Goal: Information Seeking & Learning: Learn about a topic

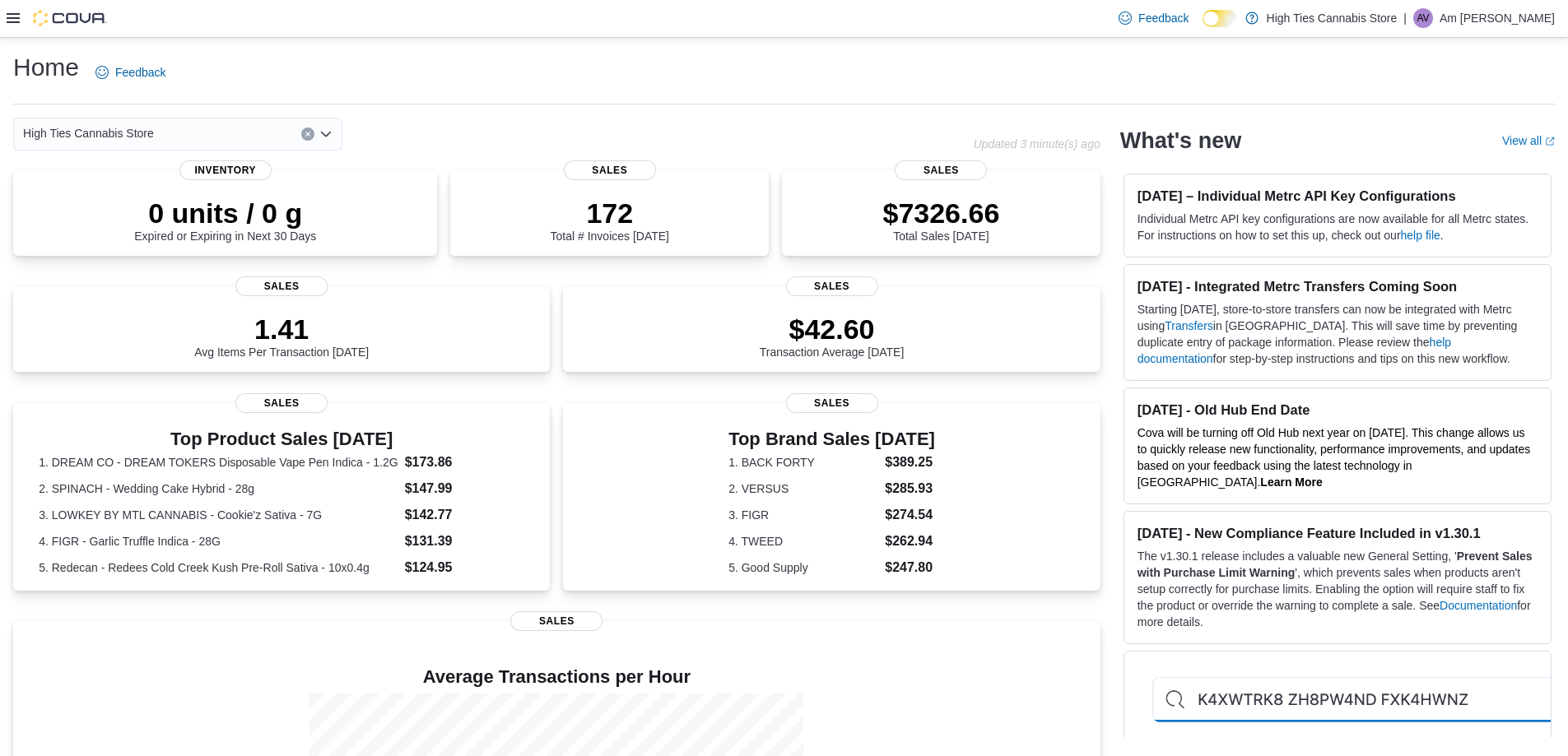
click at [9, 14] on icon at bounding box center [13, 18] width 13 height 10
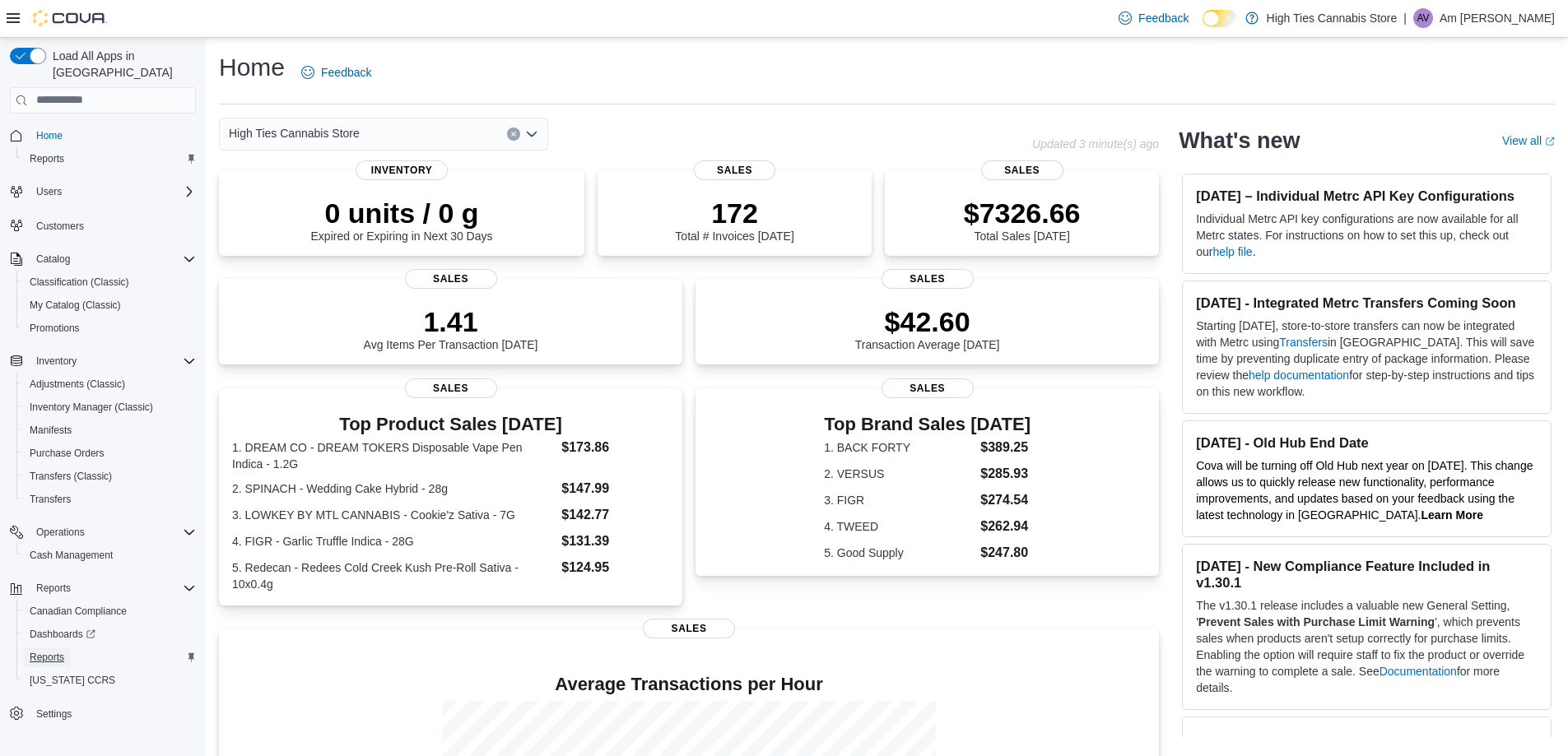
click at [54, 651] on span "Reports" at bounding box center [47, 657] width 35 height 13
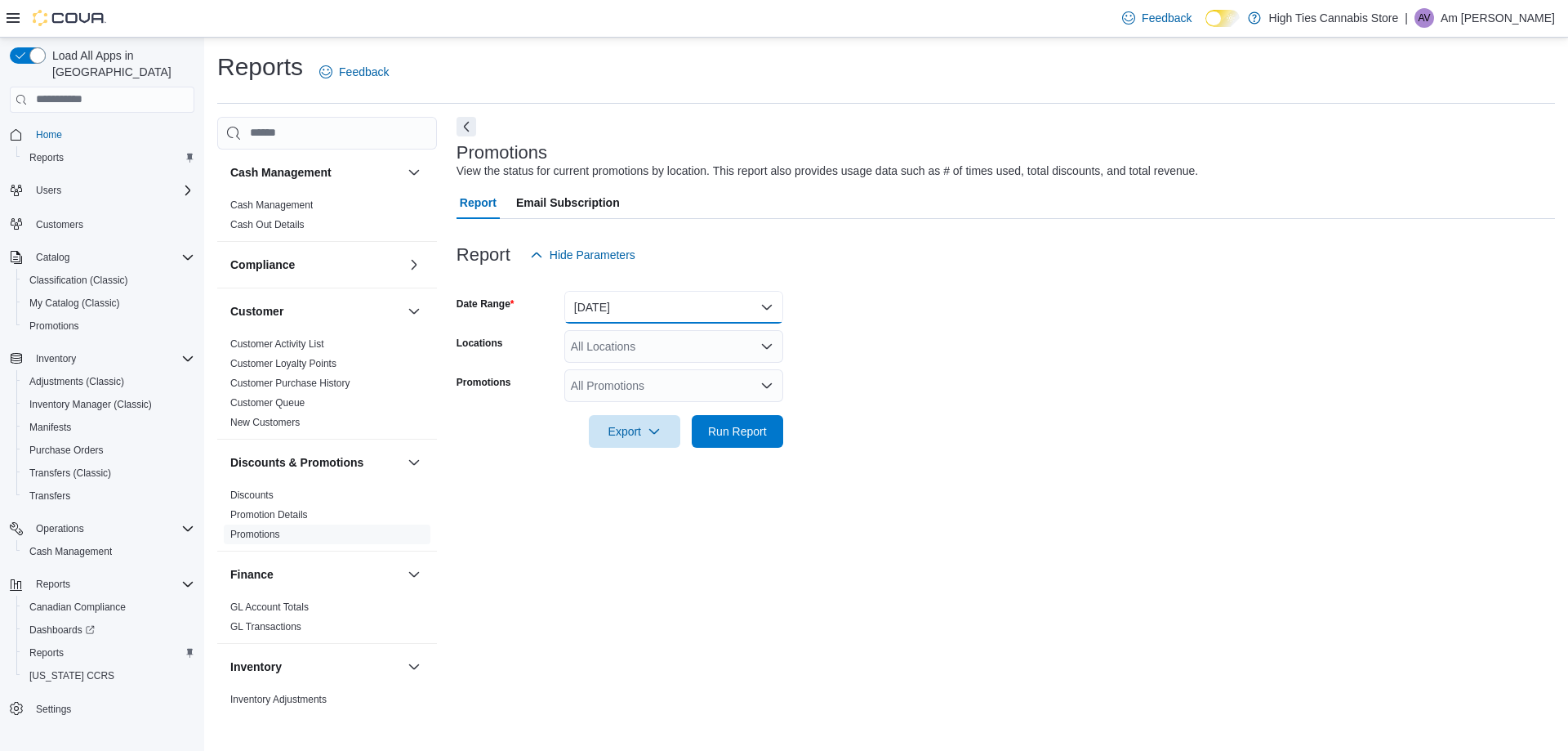
click at [663, 311] on button "Yesterday" at bounding box center [674, 307] width 219 height 33
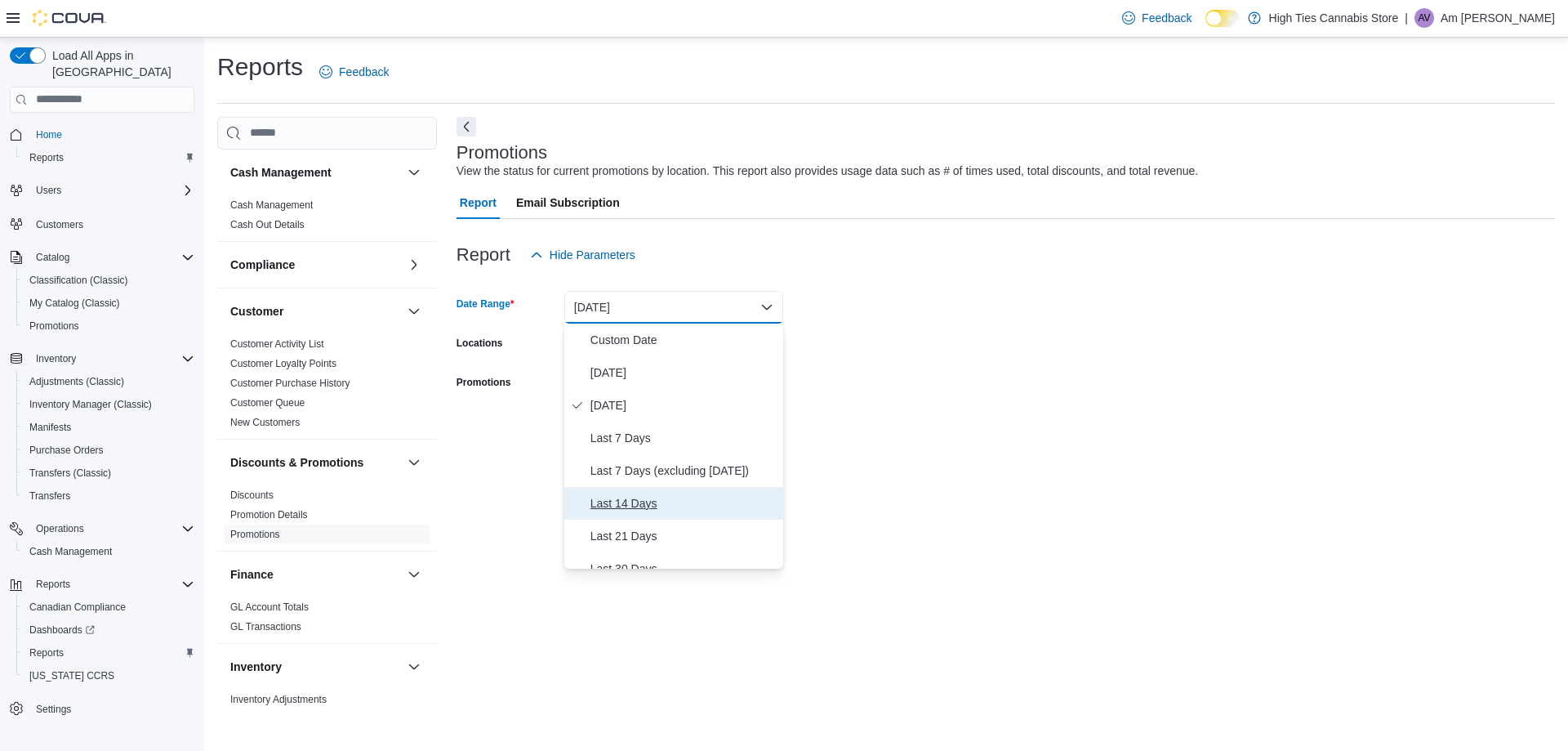
click at [656, 500] on span "Last 14 Days" at bounding box center [684, 504] width 186 height 20
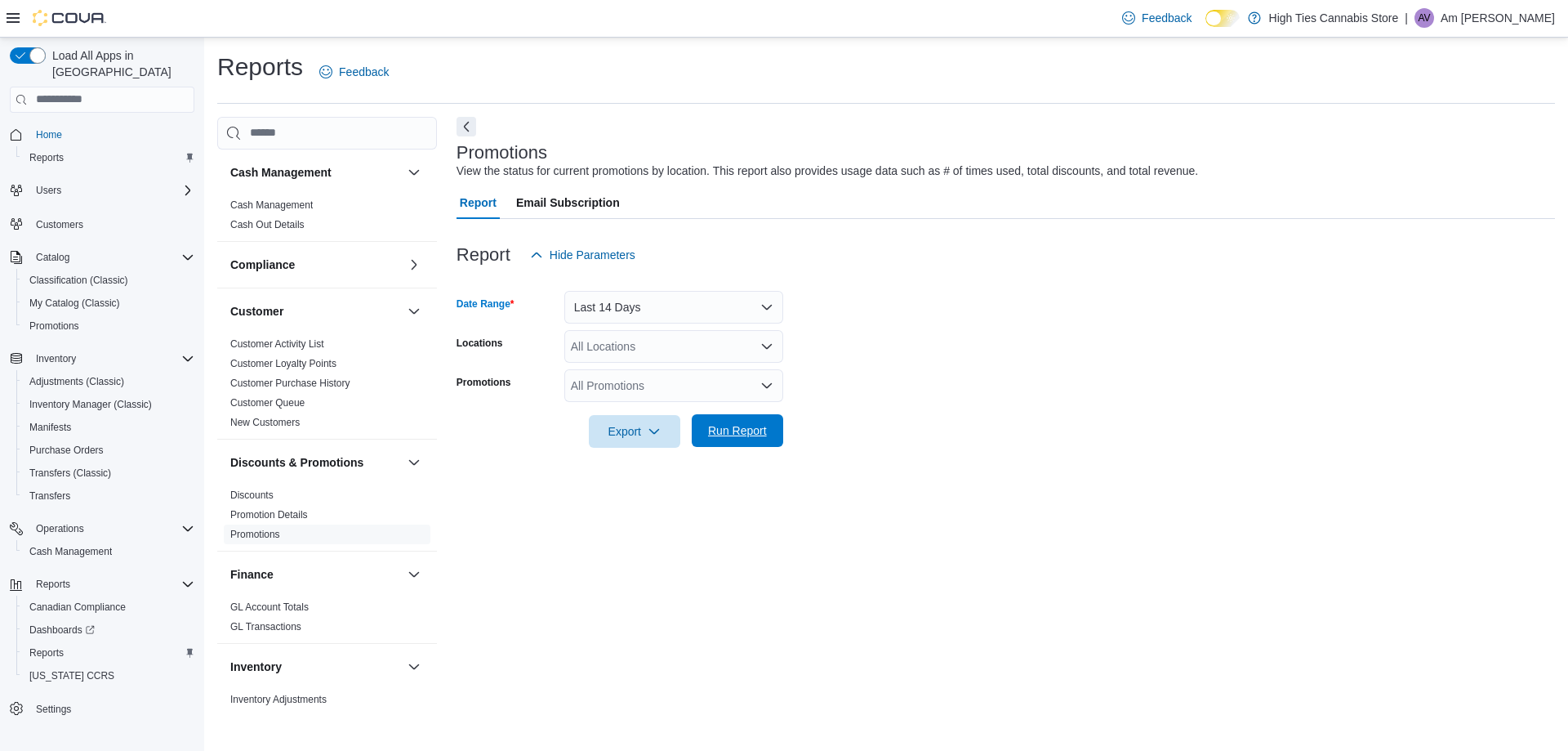
click at [753, 427] on span "Run Report" at bounding box center [738, 431] width 59 height 17
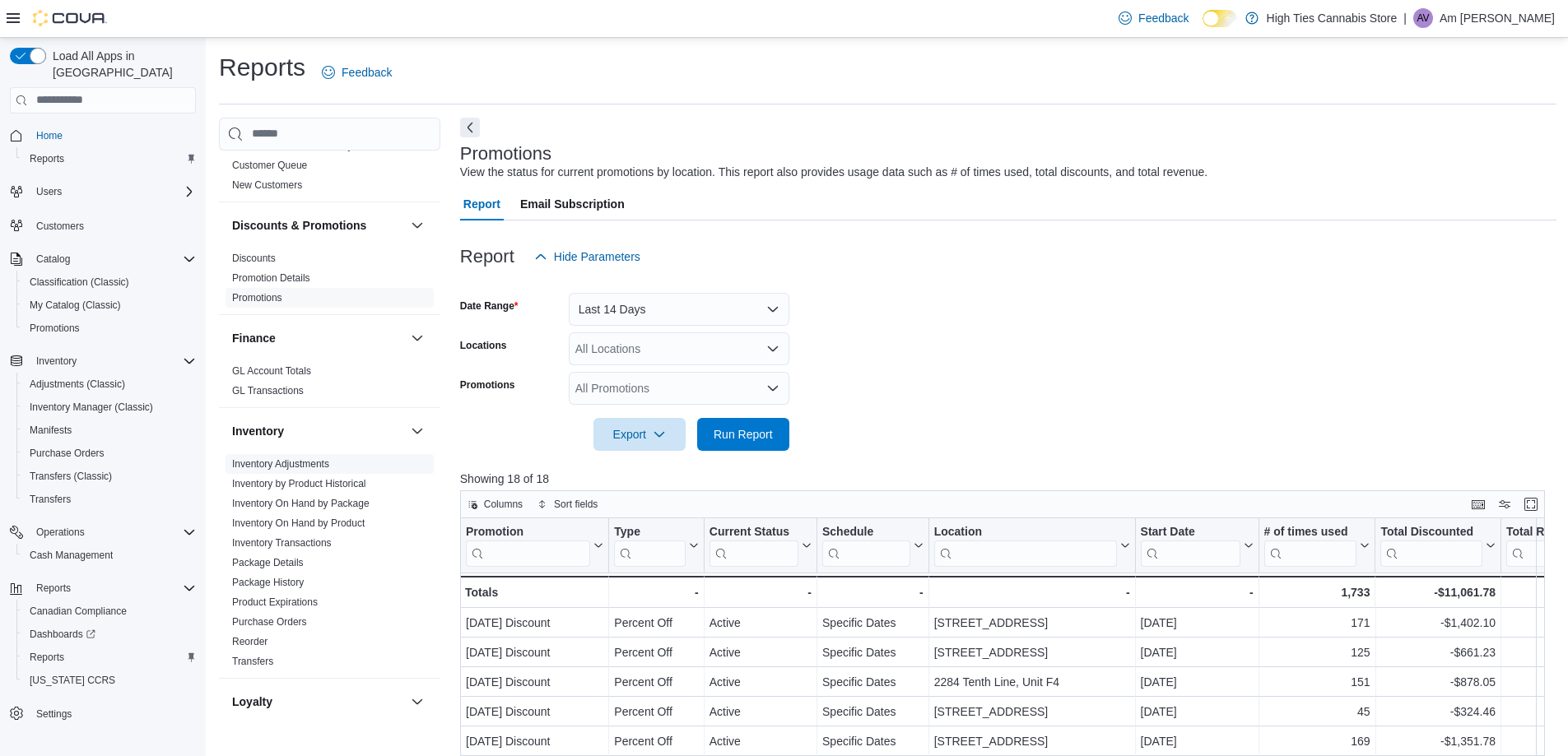
scroll to position [247, 0]
click at [278, 616] on link "Purchase Orders" at bounding box center [269, 615] width 74 height 12
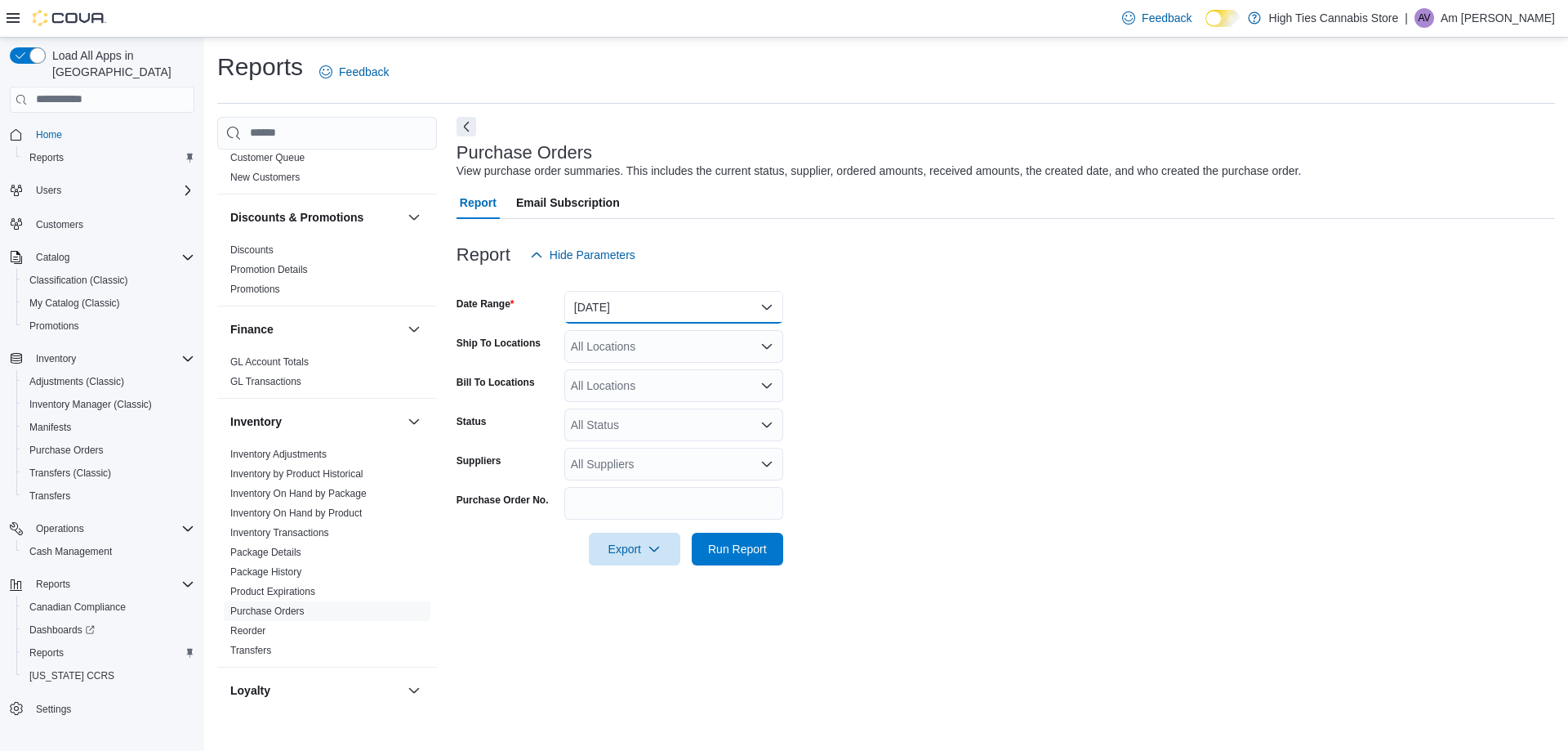
click at [631, 312] on button "Yesterday" at bounding box center [674, 307] width 219 height 33
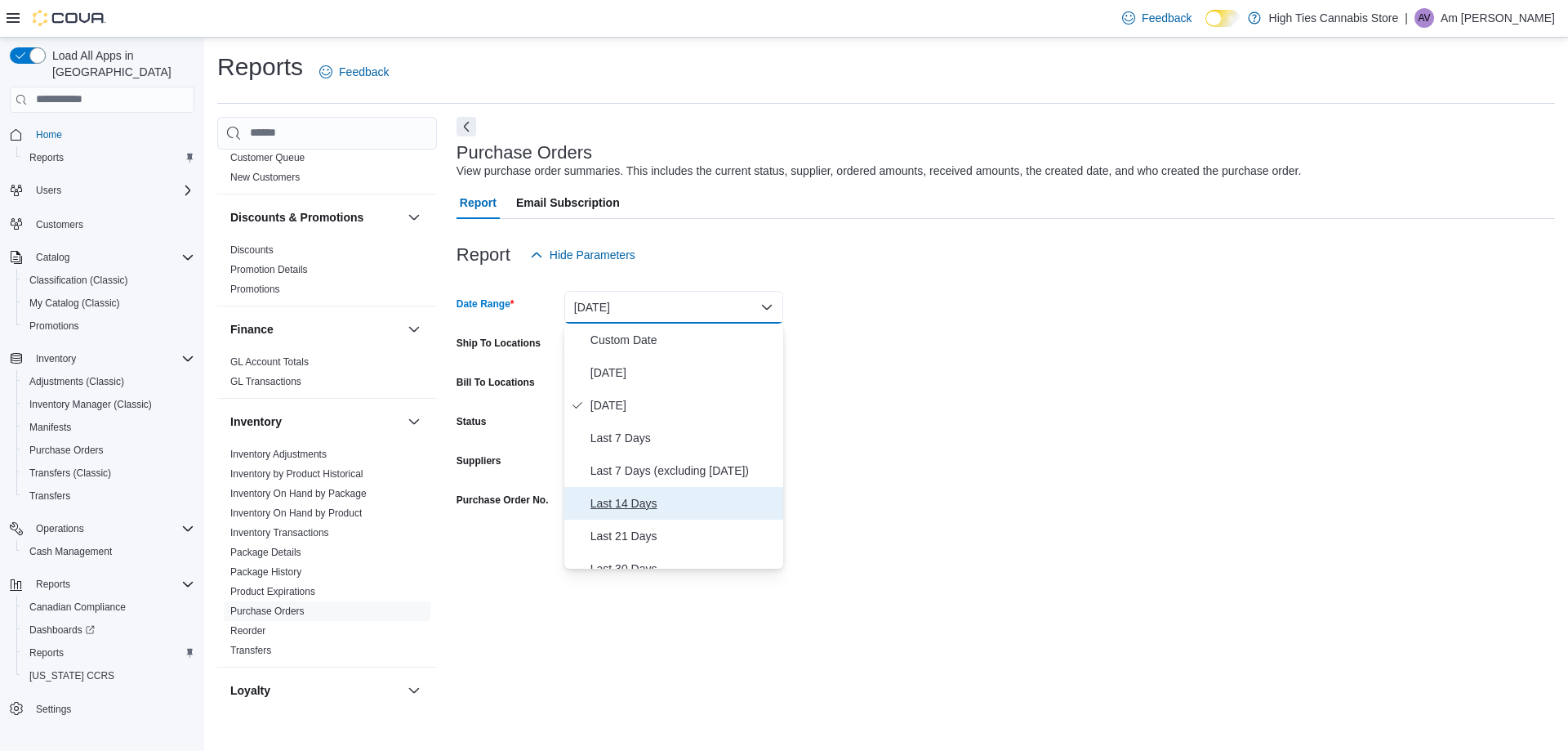
click at [641, 516] on button "Last 14 Days" at bounding box center [674, 503] width 219 height 33
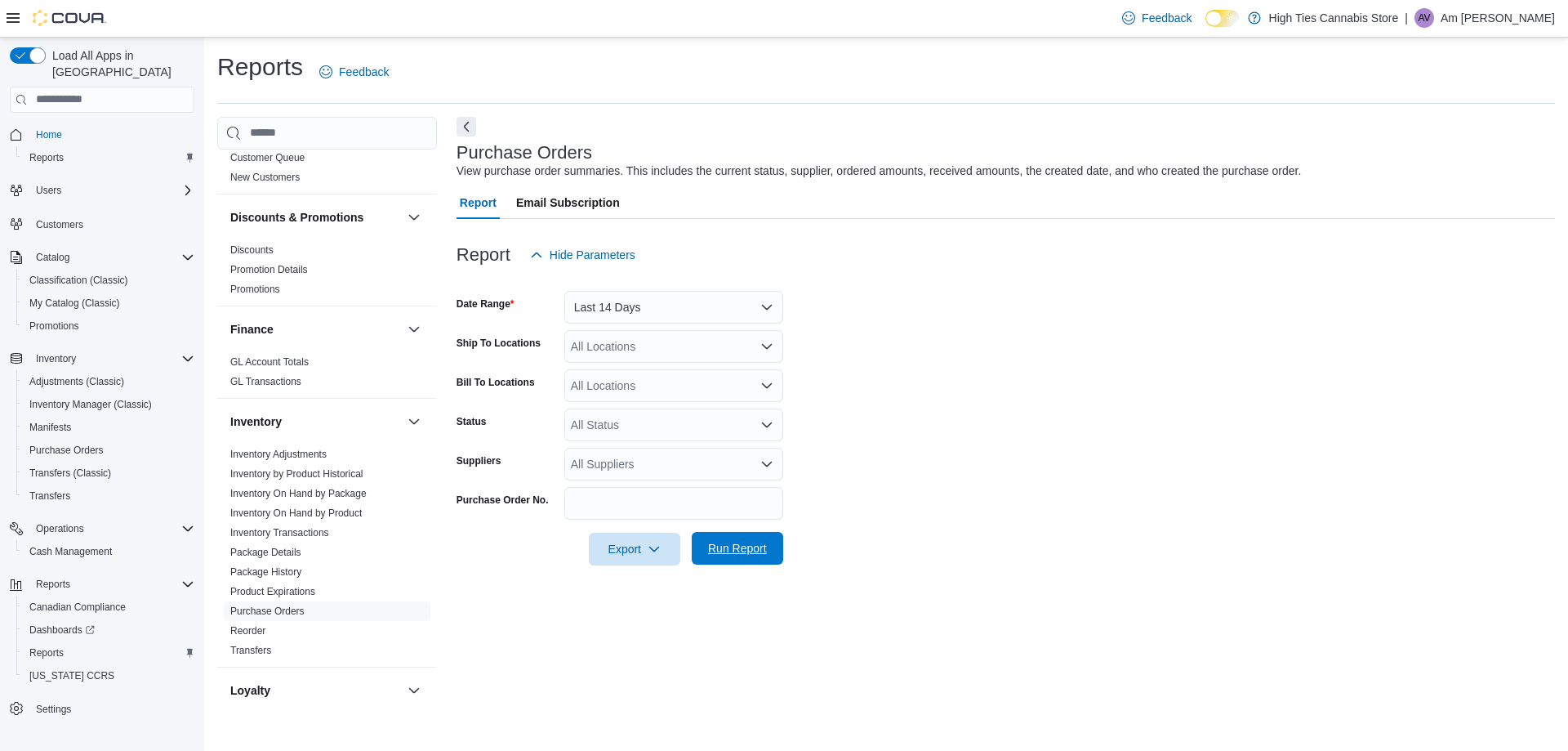
click at [710, 537] on span "Run Report" at bounding box center [737, 548] width 72 height 33
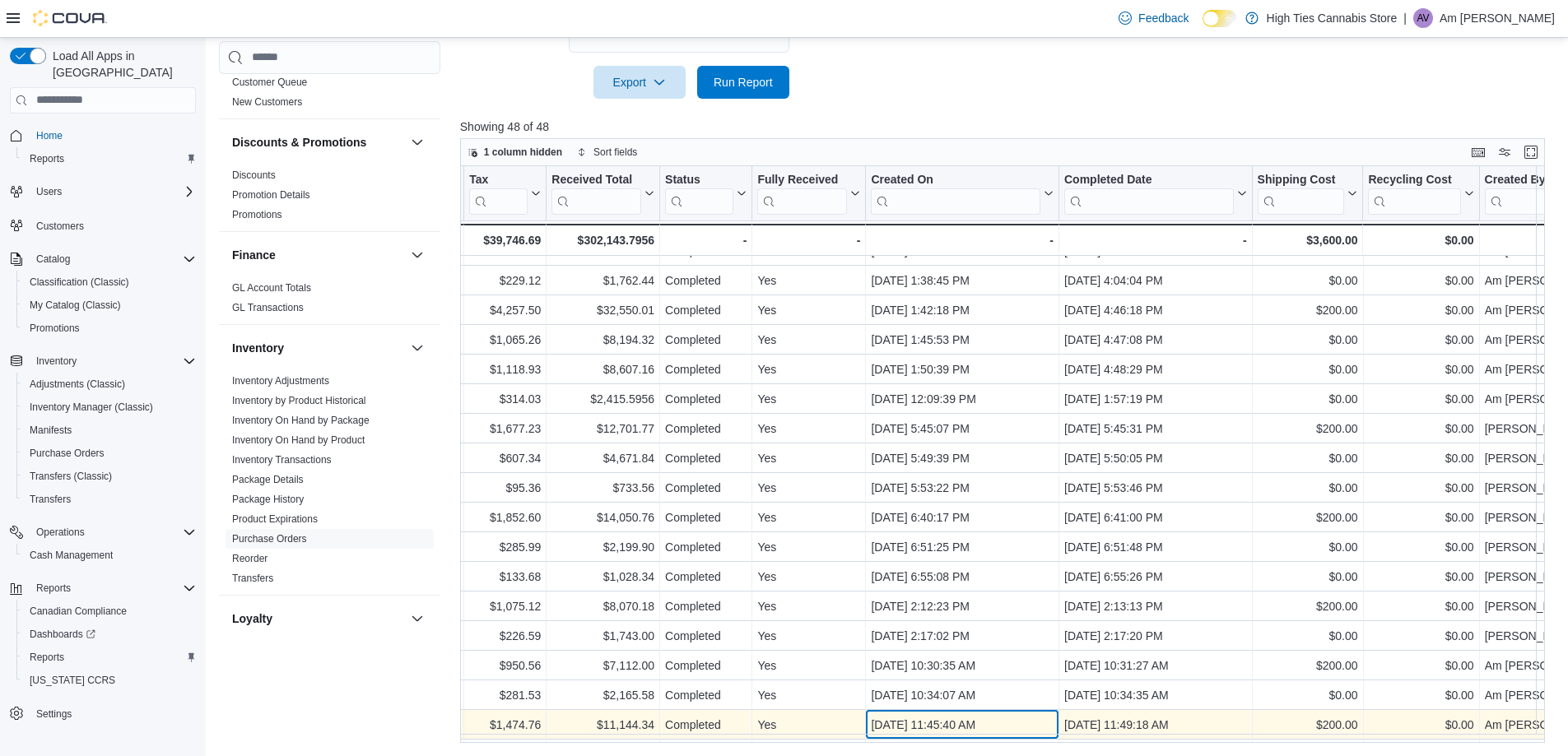
scroll to position [531, 1149]
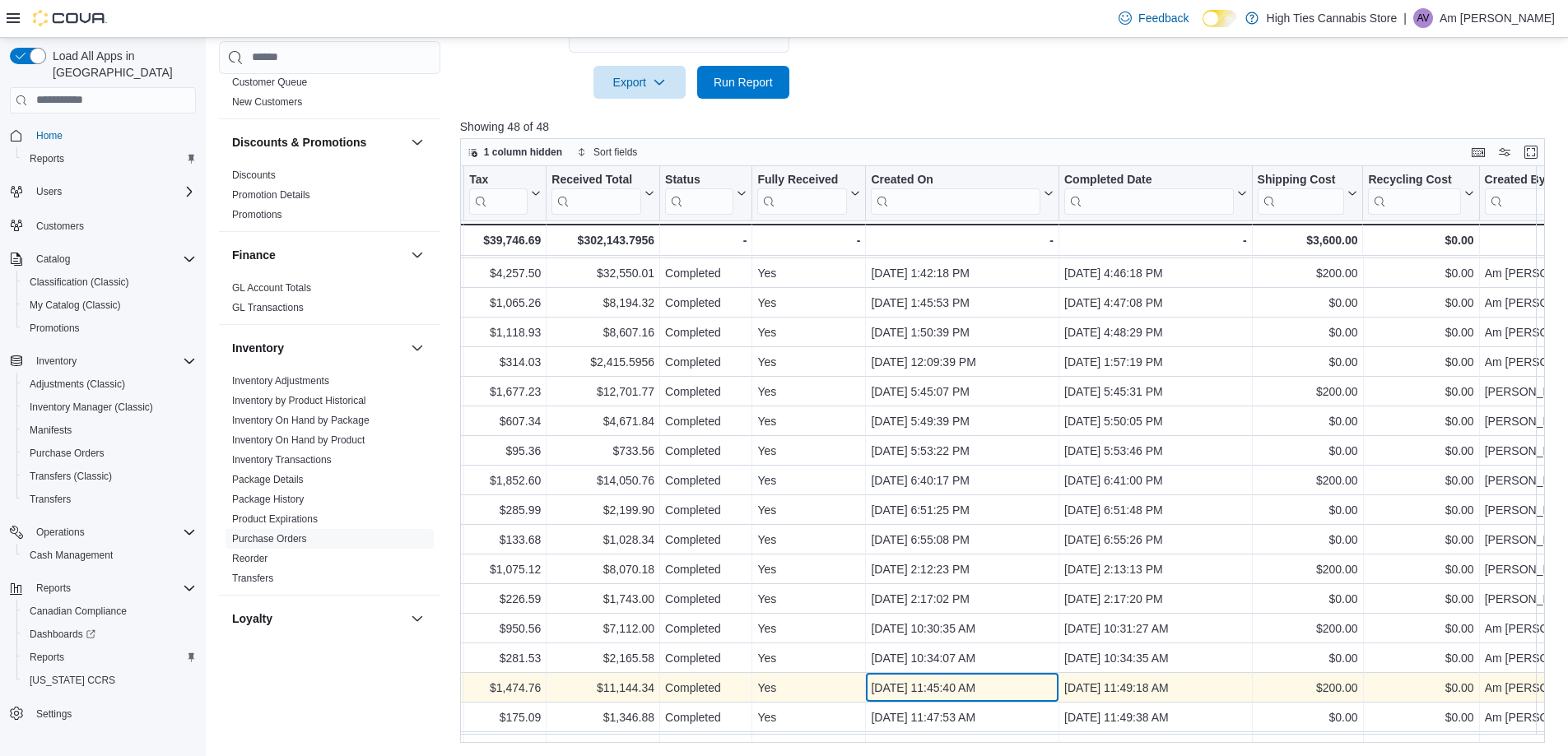
click at [1057, 734] on div "PO # Click to view column header actions Supplier Click to view column header a…" at bounding box center [476, 391] width 2330 height 1511
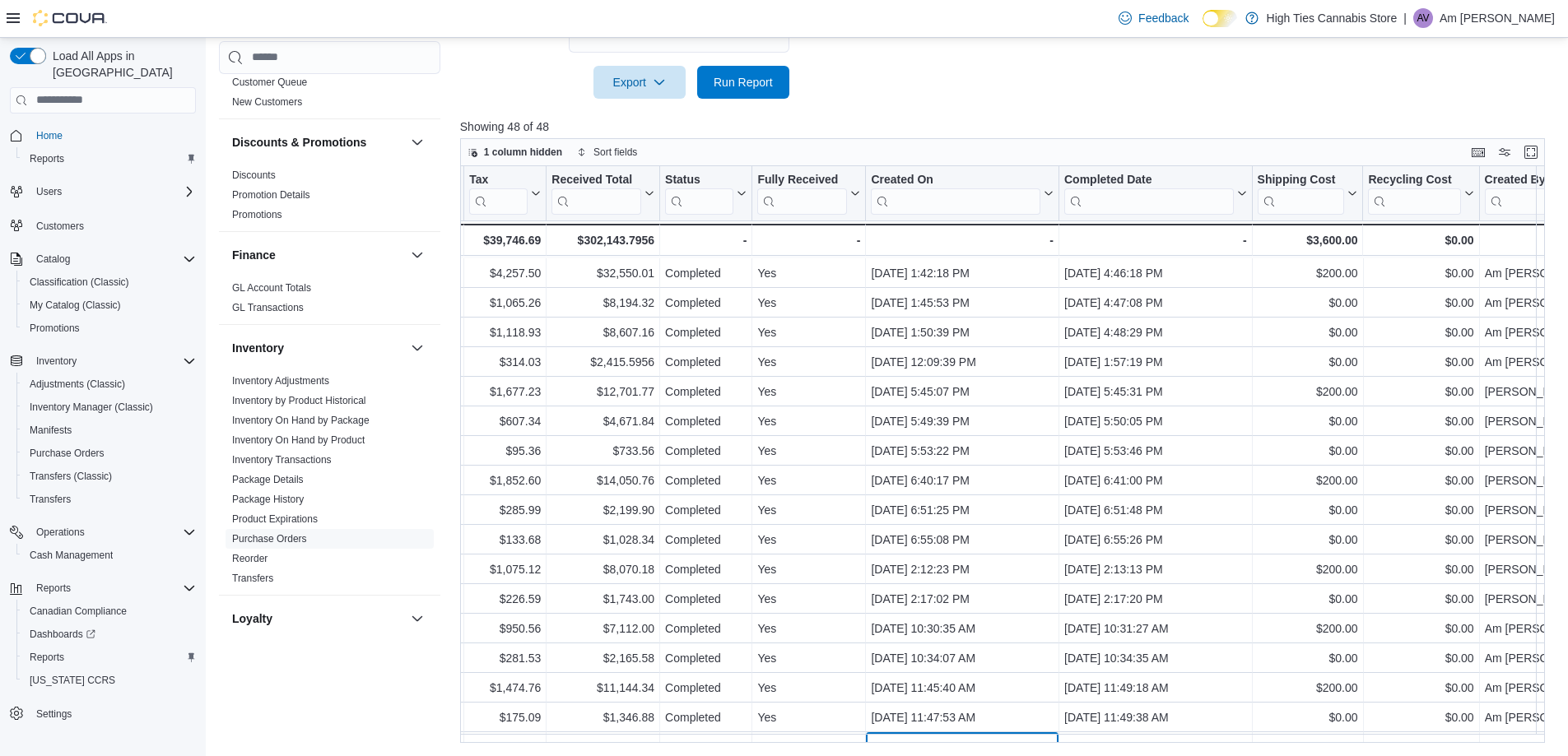
scroll to position [590, 1149]
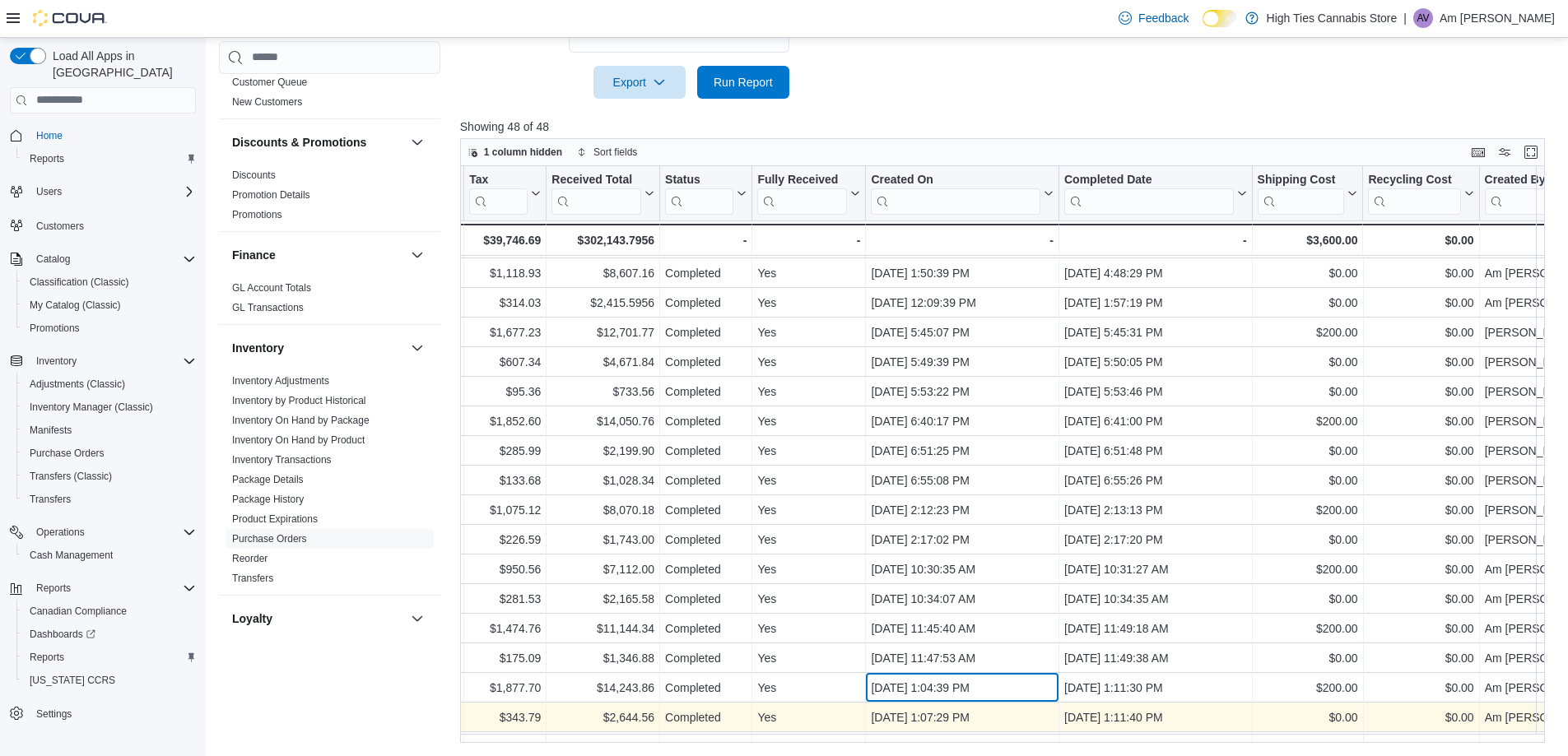
drag, startPoint x: 1057, startPoint y: 734, endPoint x: 1079, endPoint y: 730, distance: 22.4
click at [1079, 730] on div "PO # Click to view column header actions Supplier Click to view column header a…" at bounding box center [476, 331] width 2330 height 1511
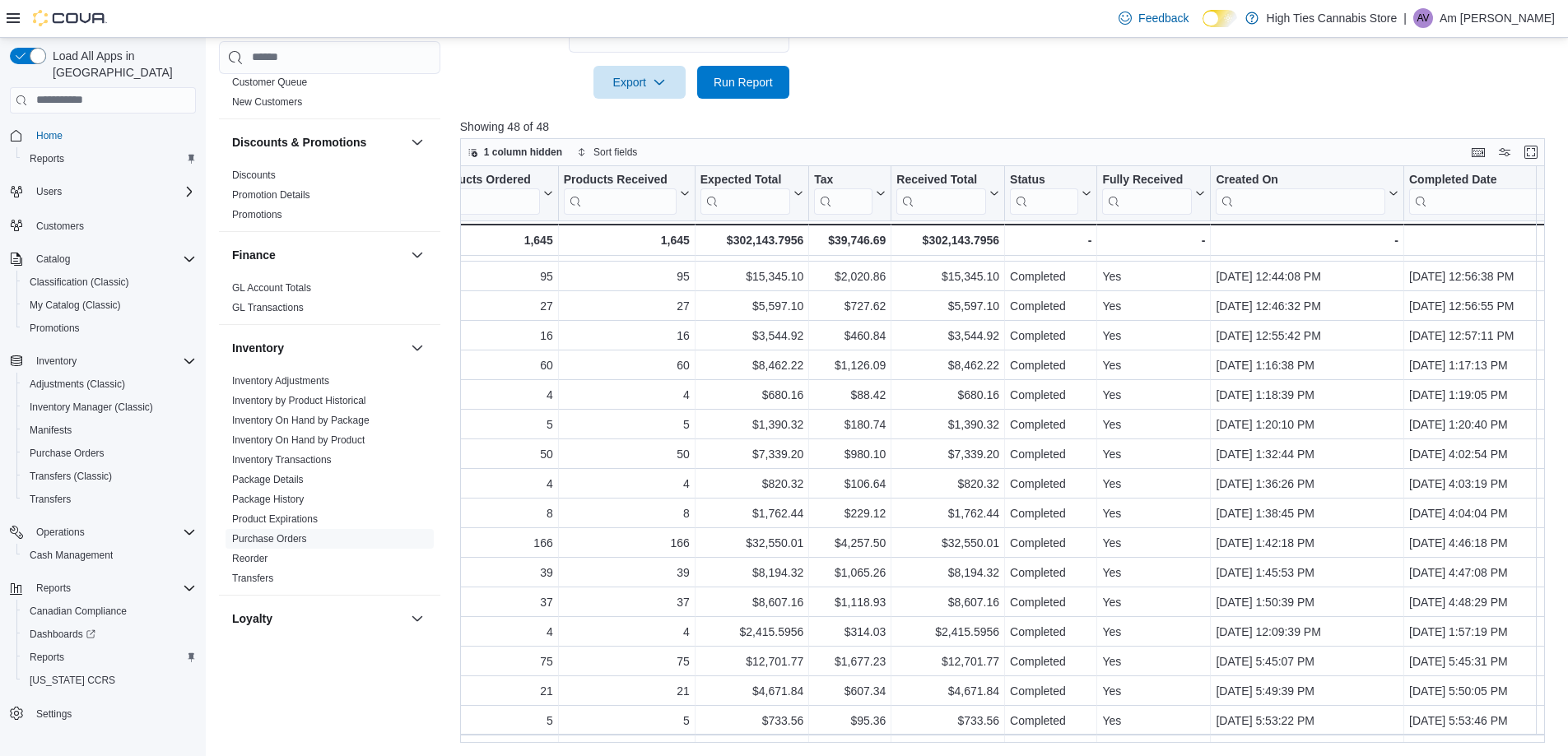
scroll to position [261, 943]
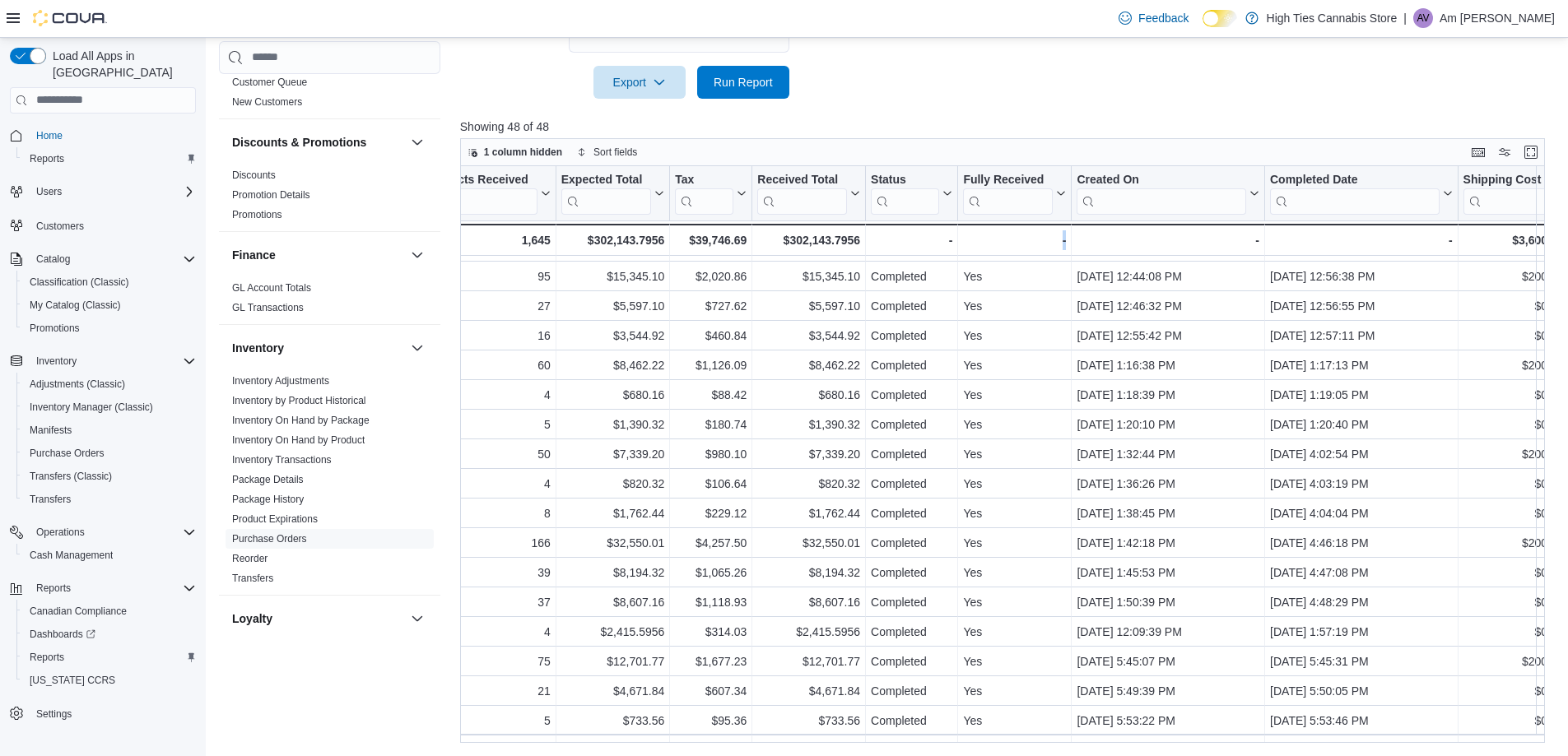
drag, startPoint x: 1061, startPoint y: 745, endPoint x: 1087, endPoint y: 747, distance: 26.1
click at [1087, 747] on div "Reports Feedback Cash Management Cash Management Cash Out Details Compliance OC…" at bounding box center [887, 162] width 1364 height 1189
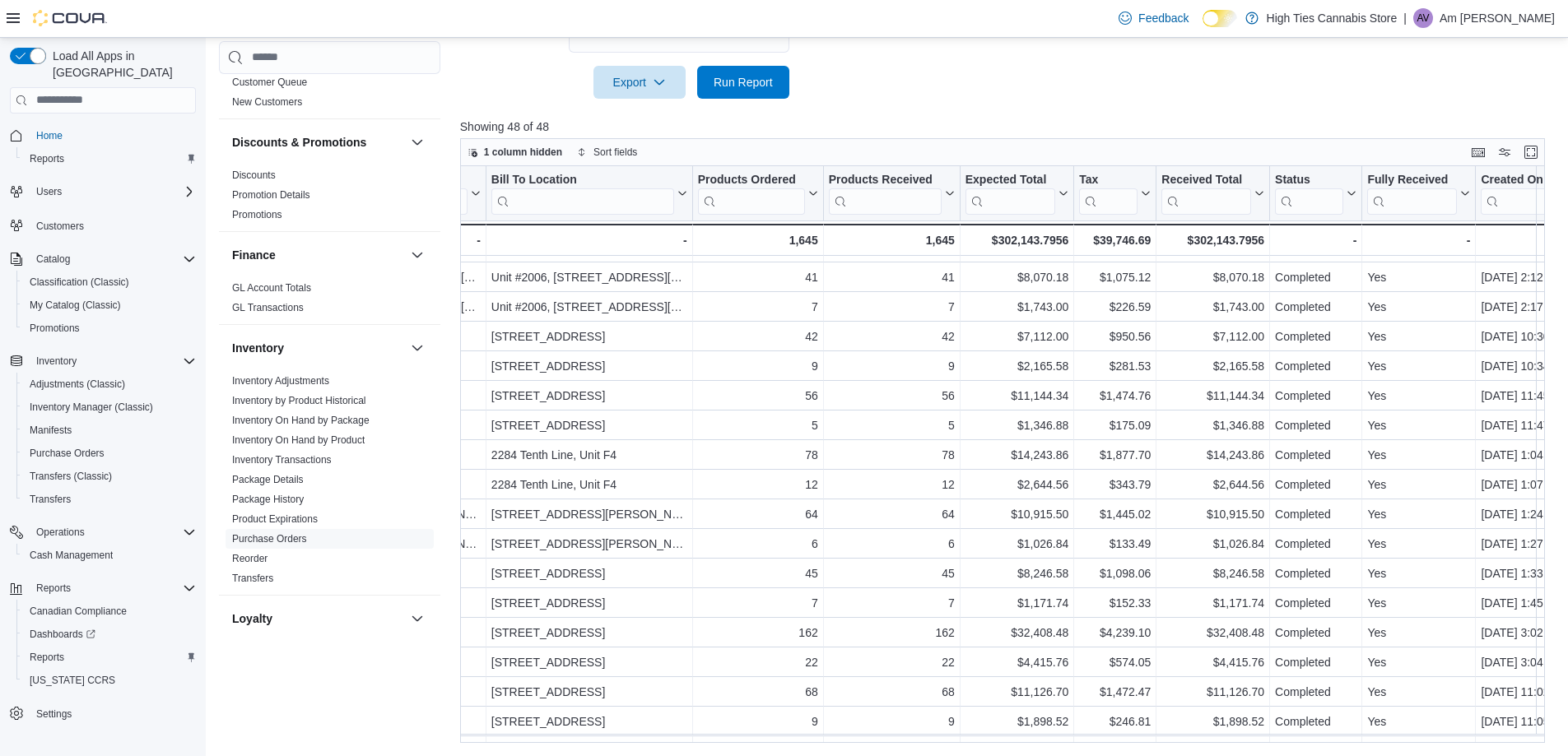
scroll to position [943, 539]
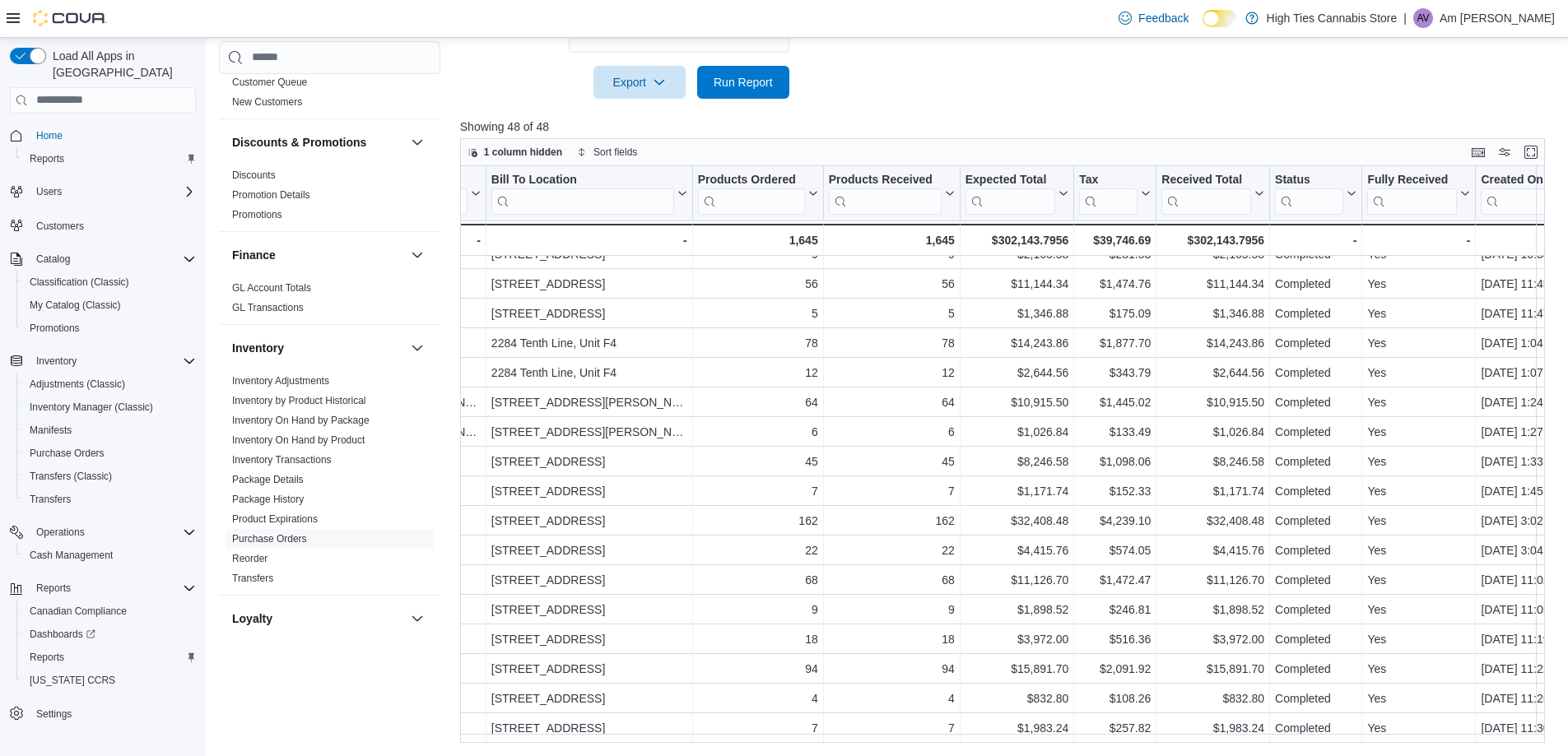
drag, startPoint x: 822, startPoint y: 743, endPoint x: 911, endPoint y: 740, distance: 89.1
click at [911, 740] on div "PO # Click to view column header actions Supplier Click to view column header a…" at bounding box center [1008, 454] width 1097 height 576
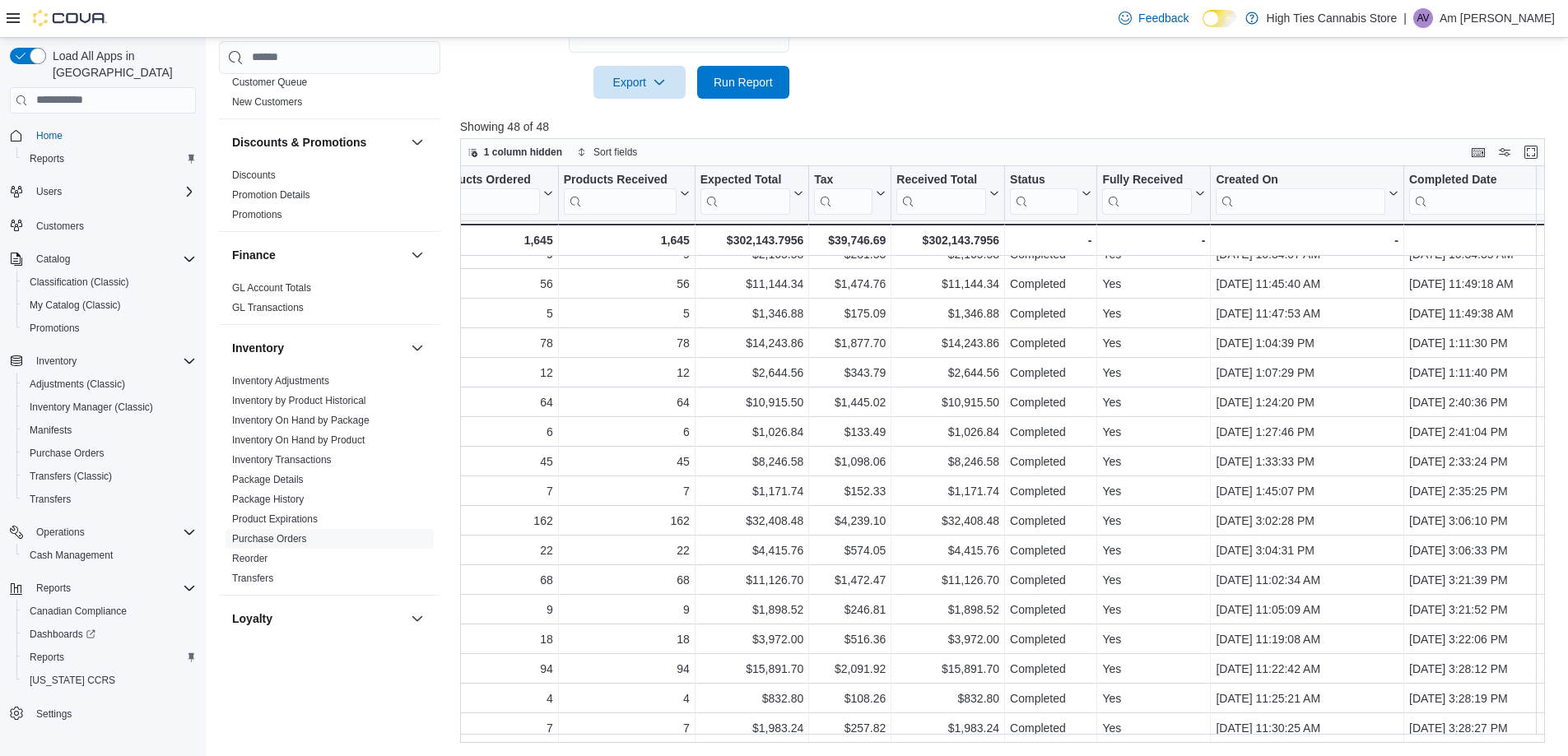
scroll to position [943, 807]
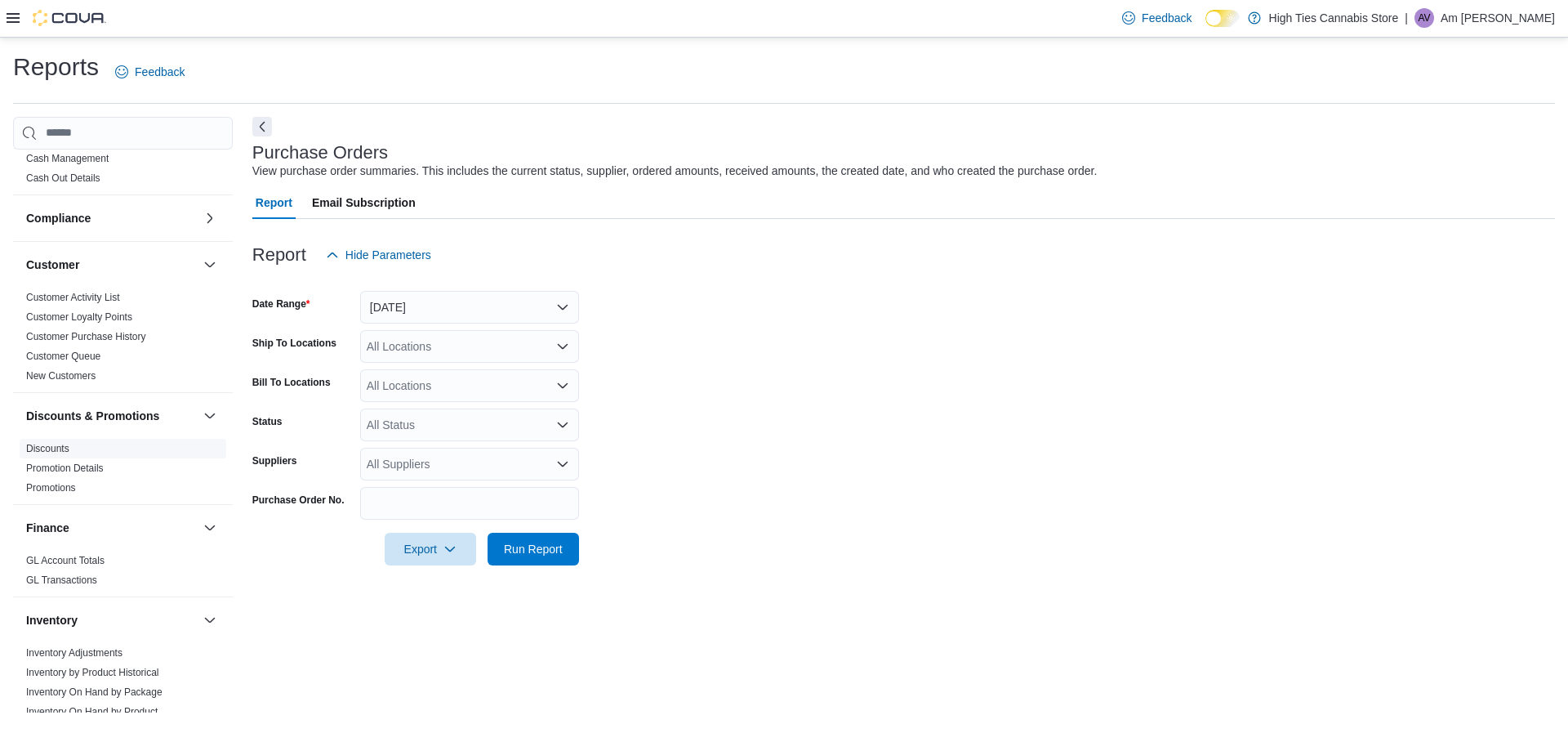
scroll to position [82, 0]
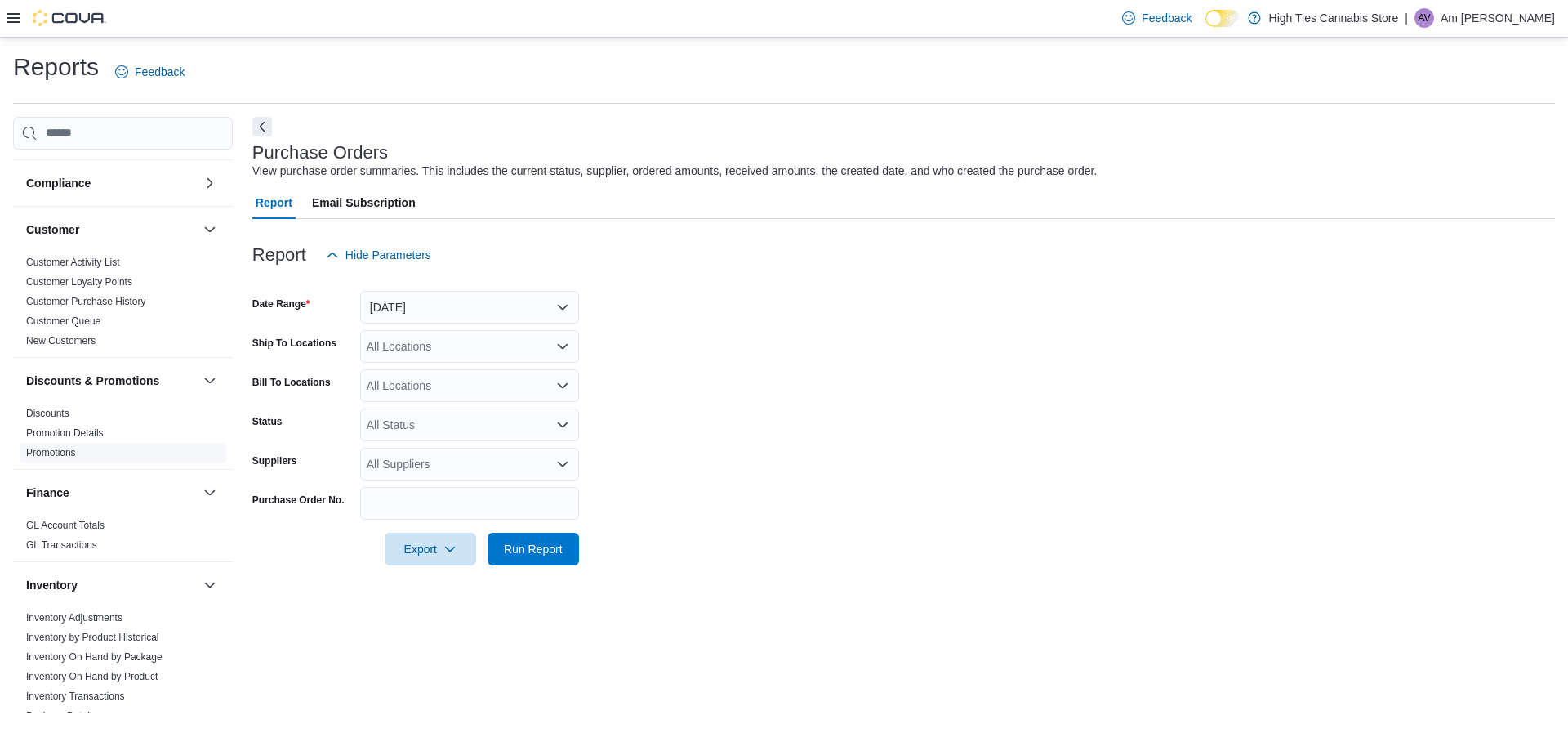
click at [56, 453] on link "Promotions" at bounding box center [51, 453] width 50 height 12
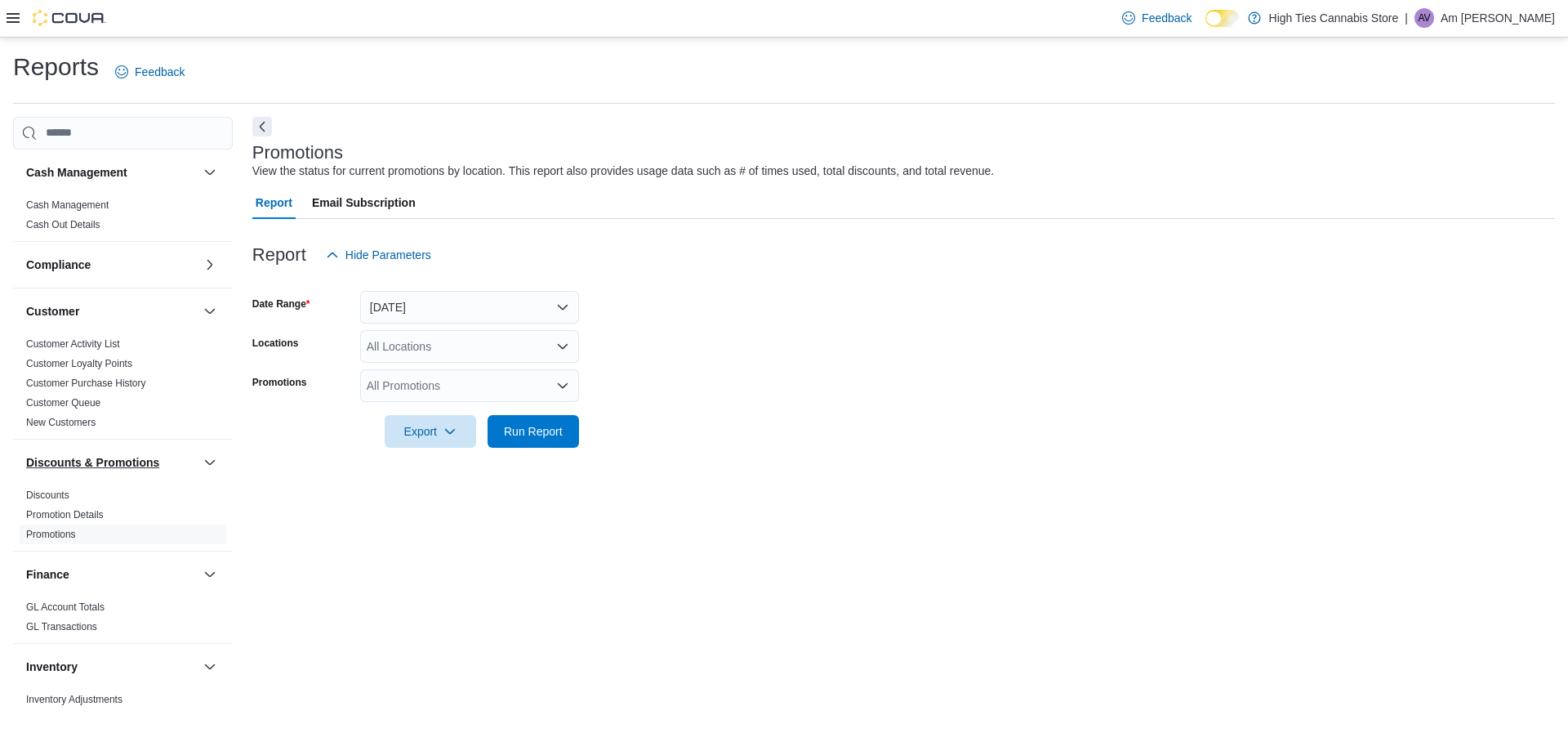
click at [74, 460] on h3 "Discounts & Promotions" at bounding box center [93, 462] width 133 height 17
click at [11, 12] on icon at bounding box center [13, 18] width 13 height 13
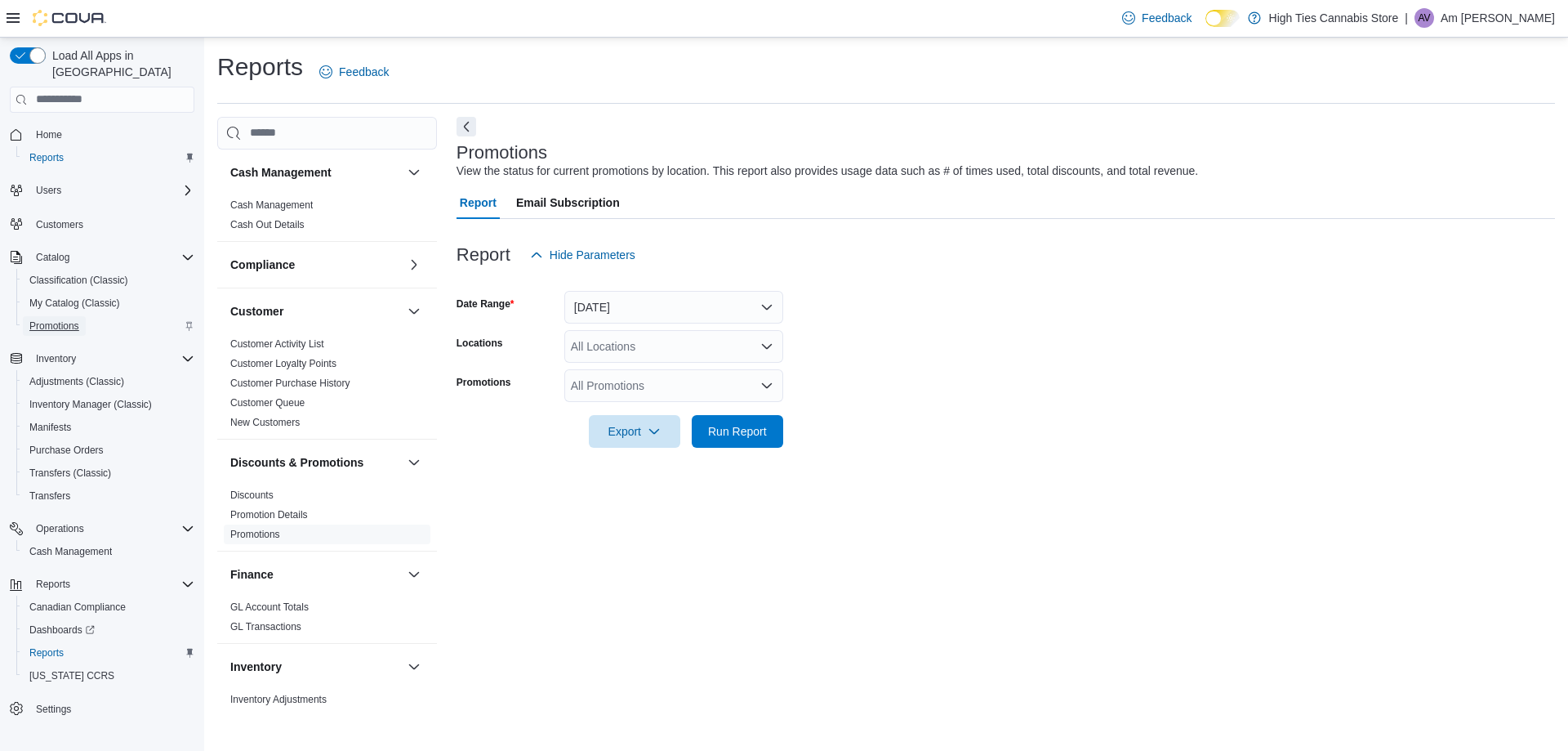
click at [59, 319] on span "Promotions" at bounding box center [54, 325] width 50 height 13
